Goal: Obtain resource: Download file/media

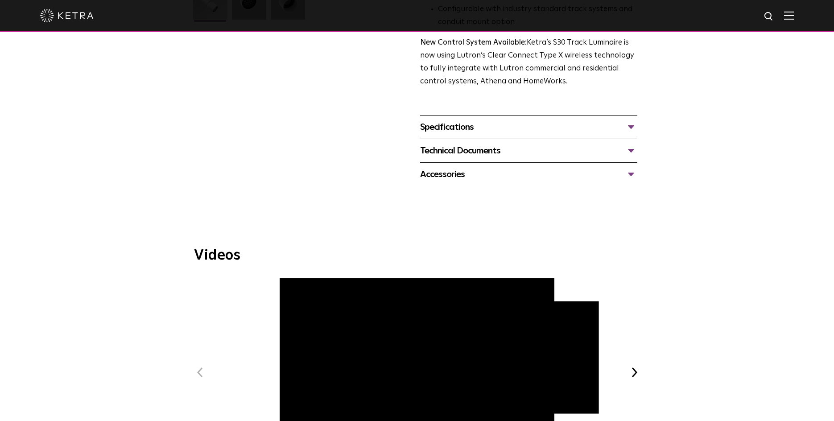
scroll to position [407, 0]
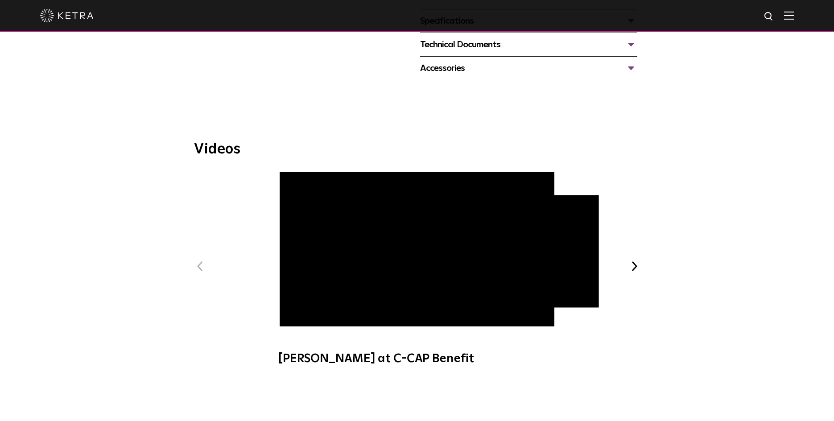
click at [636, 253] on div "Previous Ketra at C-CAP Benefit Ketra Art + Light Experience Ketra Beauty + Lig…" at bounding box center [417, 273] width 446 height 202
click at [635, 253] on div "Previous Ketra at C-CAP Benefit Ketra Art + Light Experience Ketra Beauty + Lig…" at bounding box center [417, 273] width 446 height 202
click at [634, 260] on button "Next" at bounding box center [634, 266] width 12 height 12
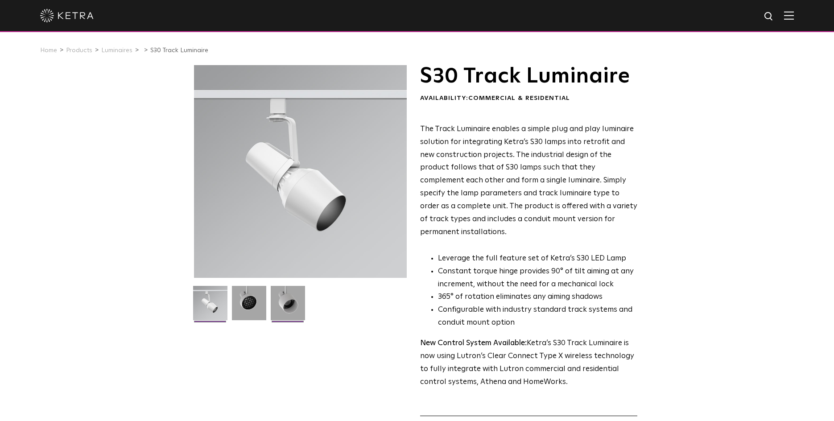
click at [294, 312] on img at bounding box center [288, 306] width 34 height 41
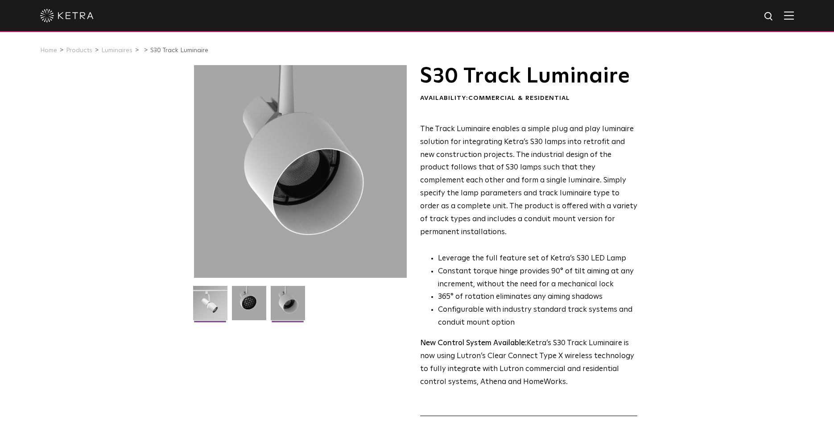
click at [209, 309] on img at bounding box center [210, 306] width 34 height 41
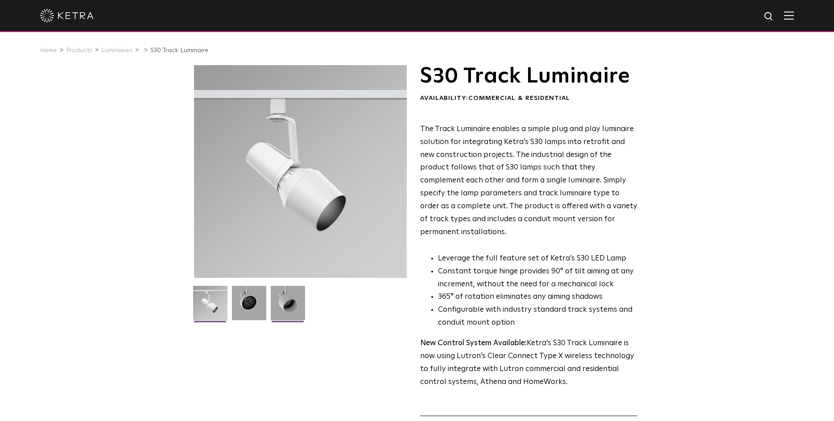
click at [289, 303] on img at bounding box center [288, 306] width 34 height 41
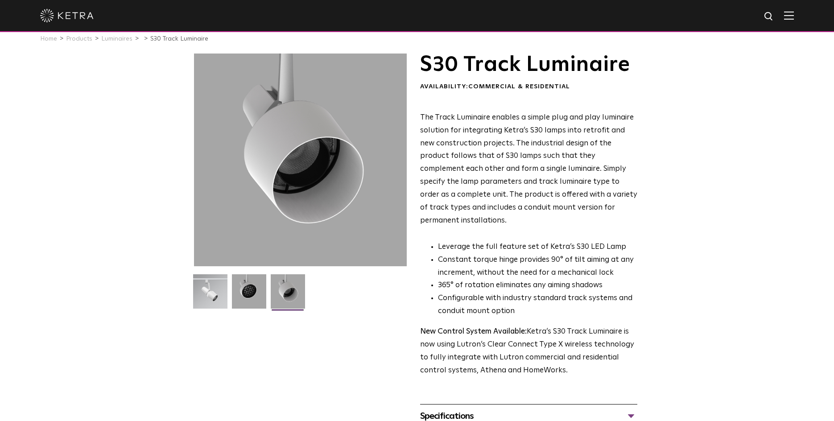
scroll to position [149, 0]
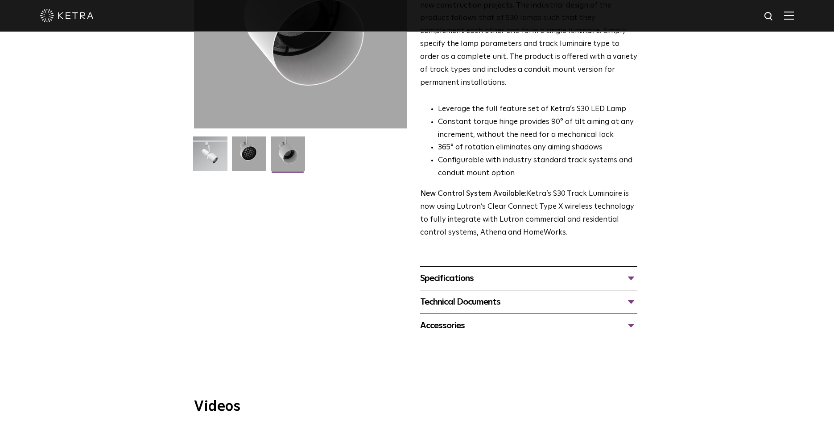
click at [631, 271] on div "Specifications" at bounding box center [528, 278] width 217 height 14
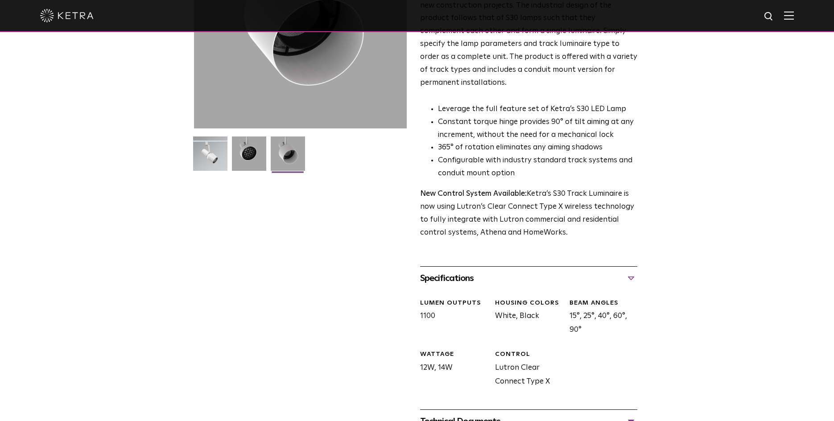
scroll to position [324, 0]
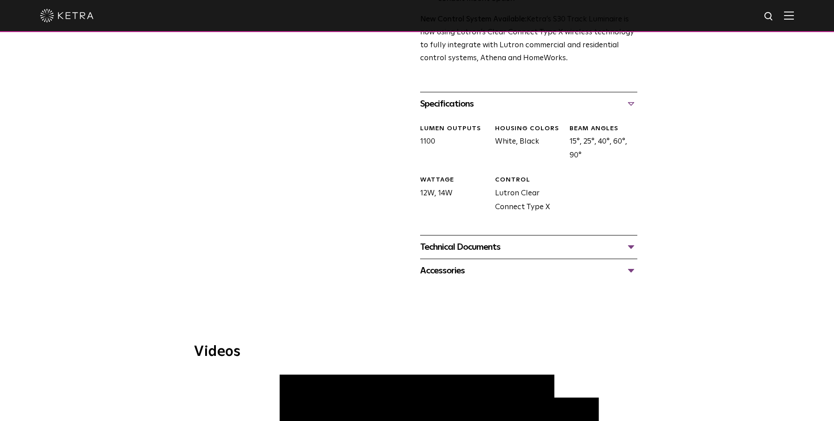
click at [629, 240] on div "Technical Documents" at bounding box center [528, 247] width 217 height 14
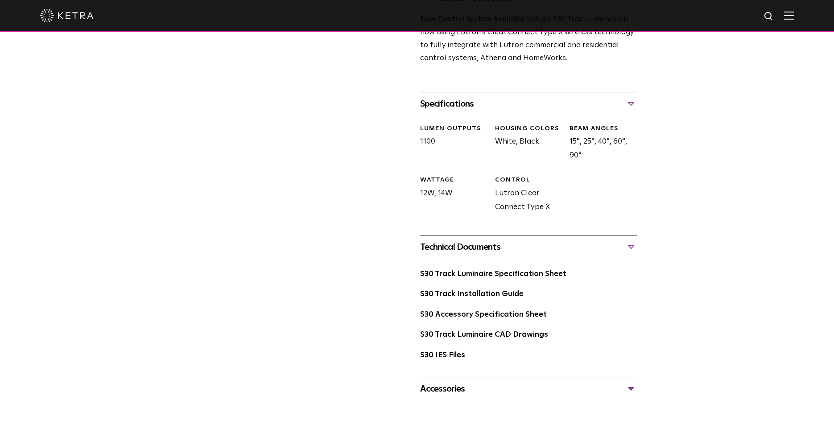
scroll to position [359, 0]
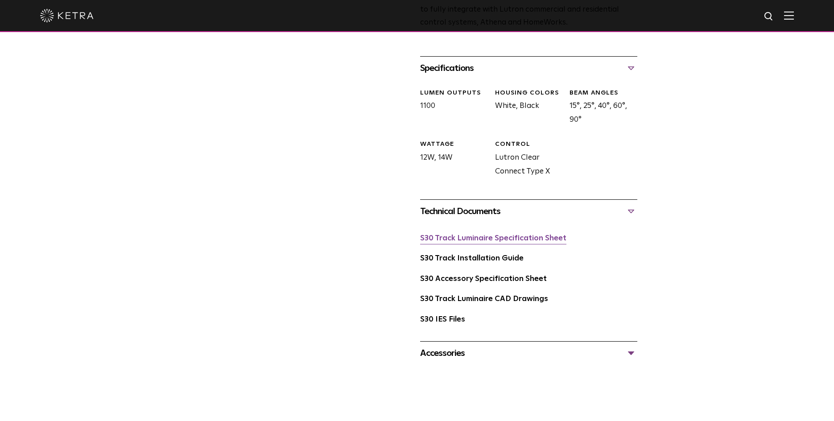
click at [516, 234] on link "S30 Track Luminaire Specification Sheet" at bounding box center [493, 238] width 146 height 8
click at [498, 275] on link "S30 Accessory Specification Sheet" at bounding box center [483, 279] width 127 height 8
click at [461, 255] on link "S30 Track Installation Guide" at bounding box center [471, 259] width 103 height 8
click at [633, 346] on div "Accessories" at bounding box center [528, 353] width 217 height 14
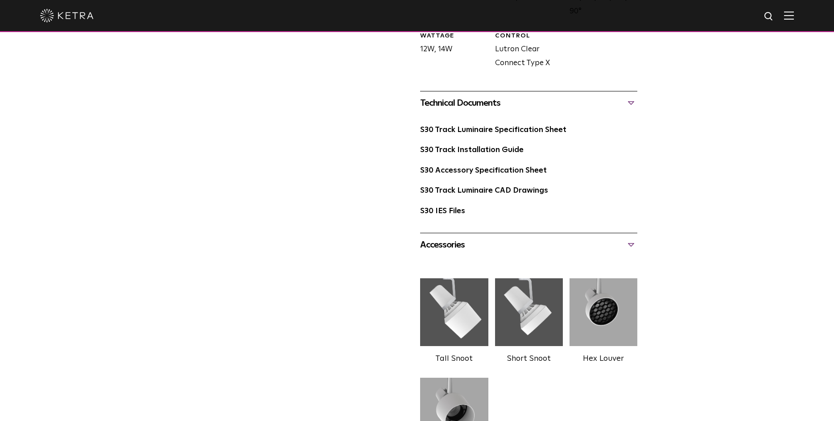
scroll to position [559, 0]
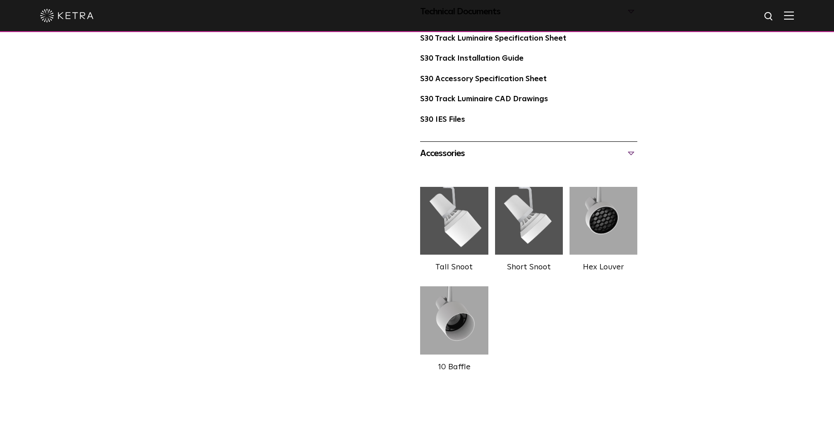
click at [463, 219] on img at bounding box center [454, 221] width 68 height 76
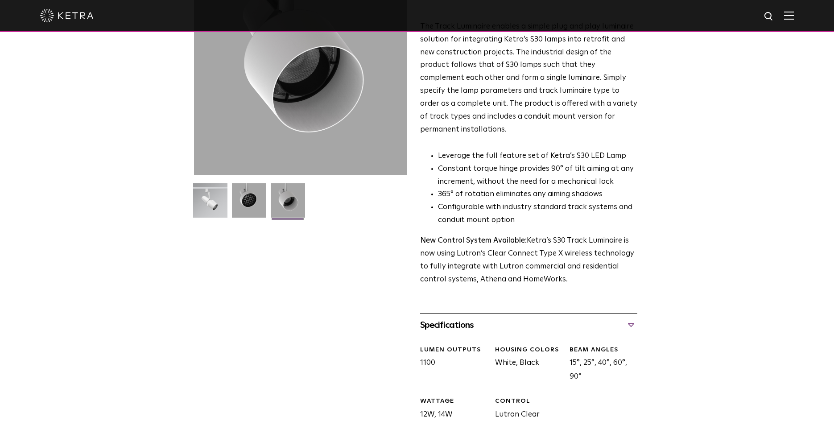
scroll to position [0, 0]
